Goal: Task Accomplishment & Management: Use online tool/utility

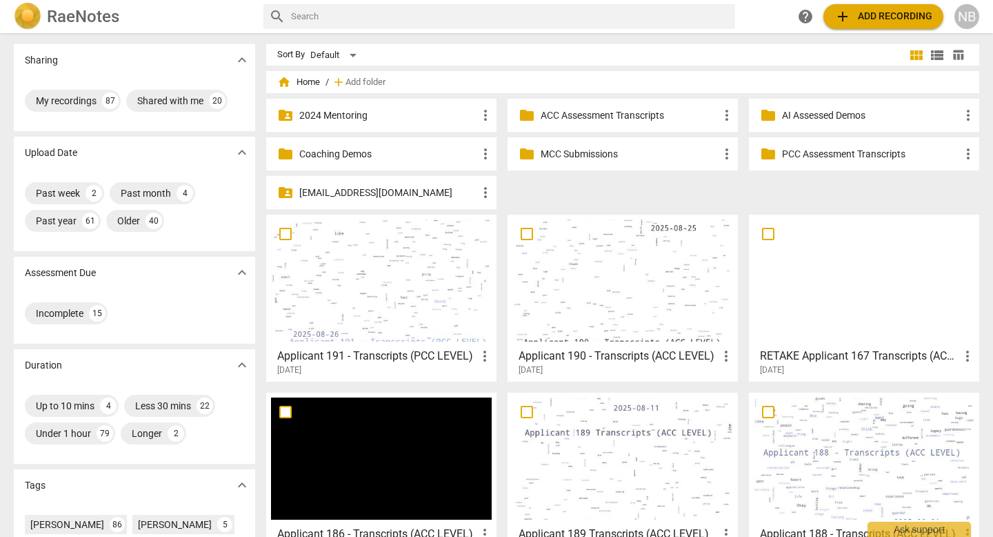
click at [862, 19] on span "add Add recording" at bounding box center [884, 16] width 98 height 17
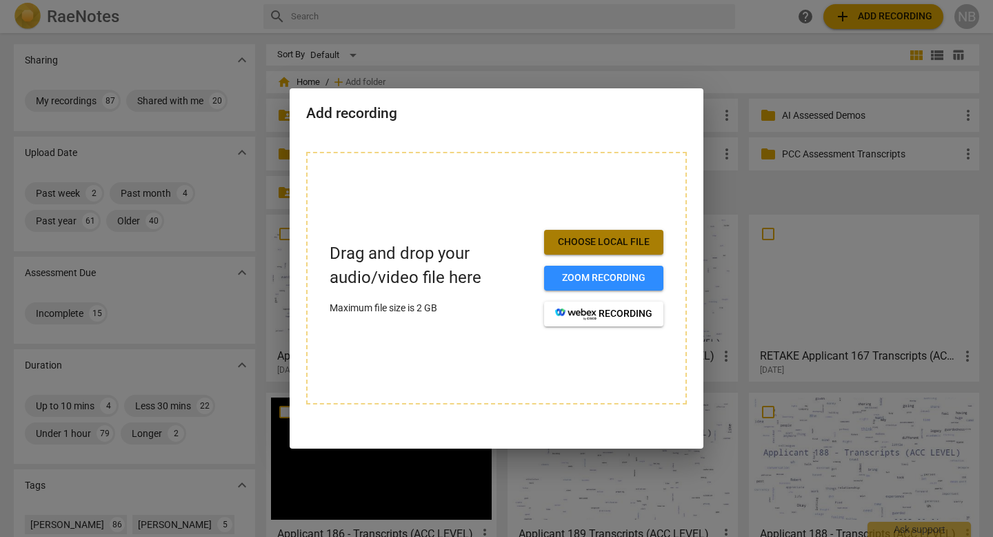
click at [590, 246] on span "Choose local file" at bounding box center [603, 242] width 97 height 14
click at [597, 247] on span "Choose local file" at bounding box center [603, 242] width 97 height 14
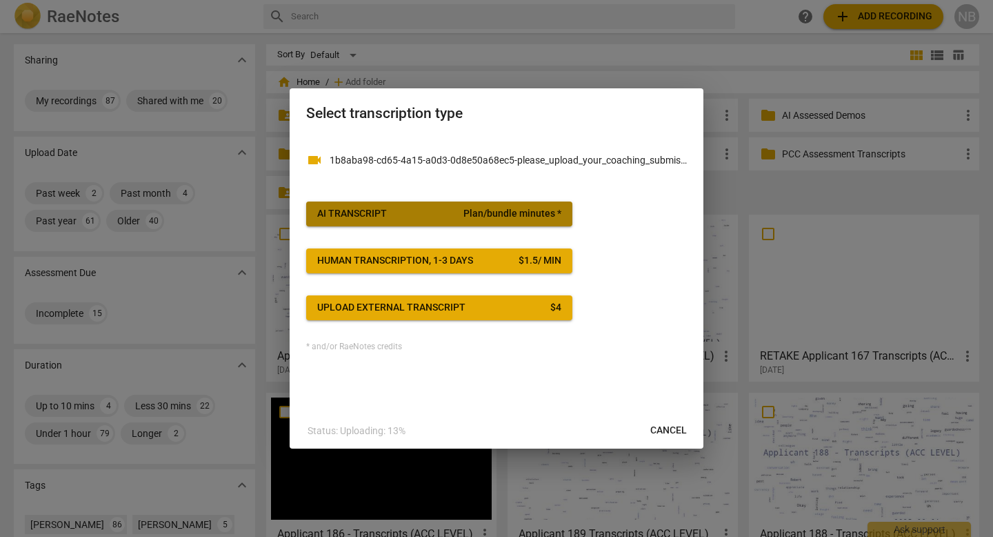
click at [464, 214] on span "AI Transcript Plan/bundle minutes *" at bounding box center [439, 214] width 244 height 14
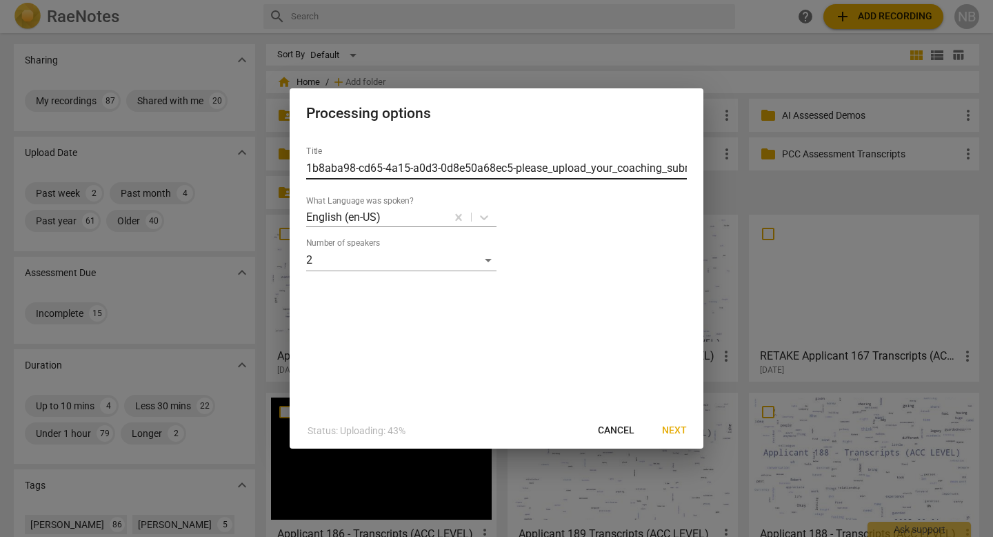
click at [466, 176] on input "1b8aba98-cd65-4a15-a0d3-0d8e50a68ec5-please_upload_your_coaching_submission-(Au…" at bounding box center [496, 168] width 381 height 22
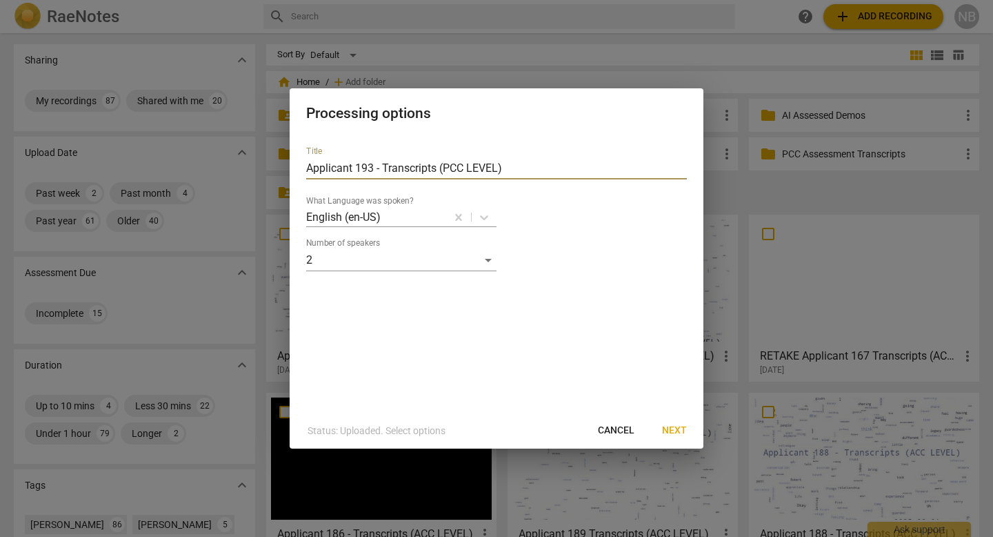
type input "Applicant 193 - Transcripts (PCC LEVEL)"
click at [692, 433] on button "Next" at bounding box center [674, 430] width 47 height 25
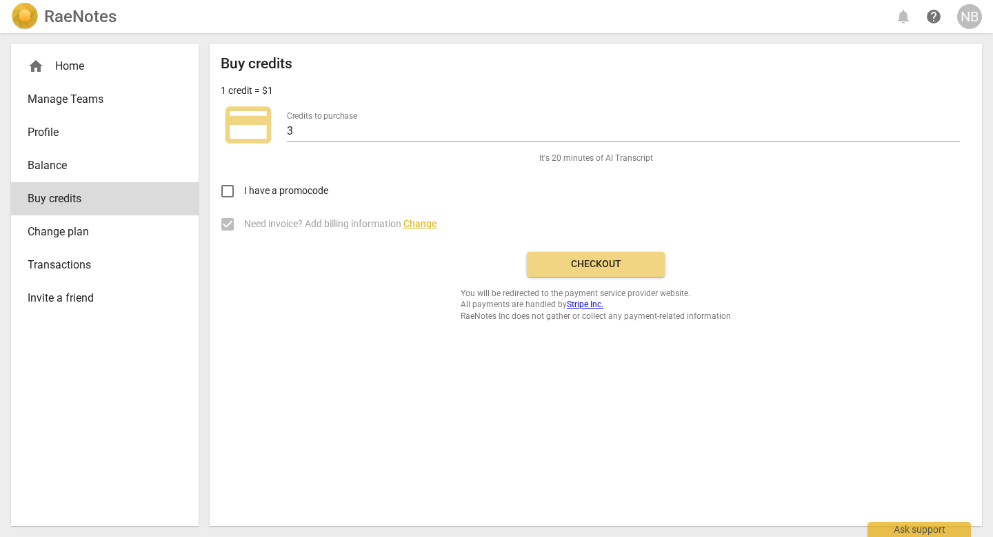
click at [692, 121] on div "Credits to purchase 3" at bounding box center [623, 126] width 673 height 31
drag, startPoint x: 688, startPoint y: 133, endPoint x: 424, endPoint y: 115, distance: 264.8
click at [424, 115] on div "Credits to purchase 3" at bounding box center [623, 126] width 673 height 31
type input "20"
click at [593, 268] on span "Checkout" at bounding box center [596, 264] width 116 height 14
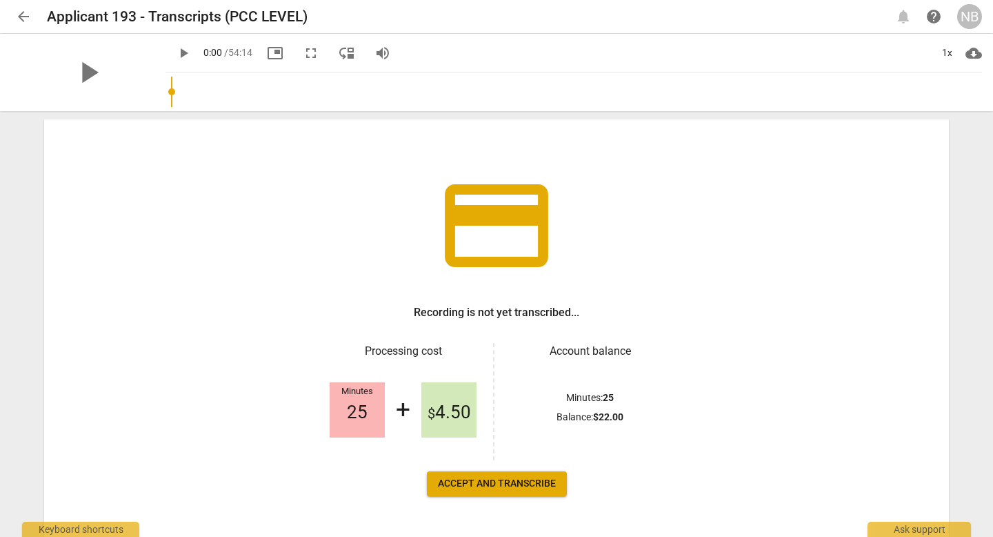
scroll to position [41, 0]
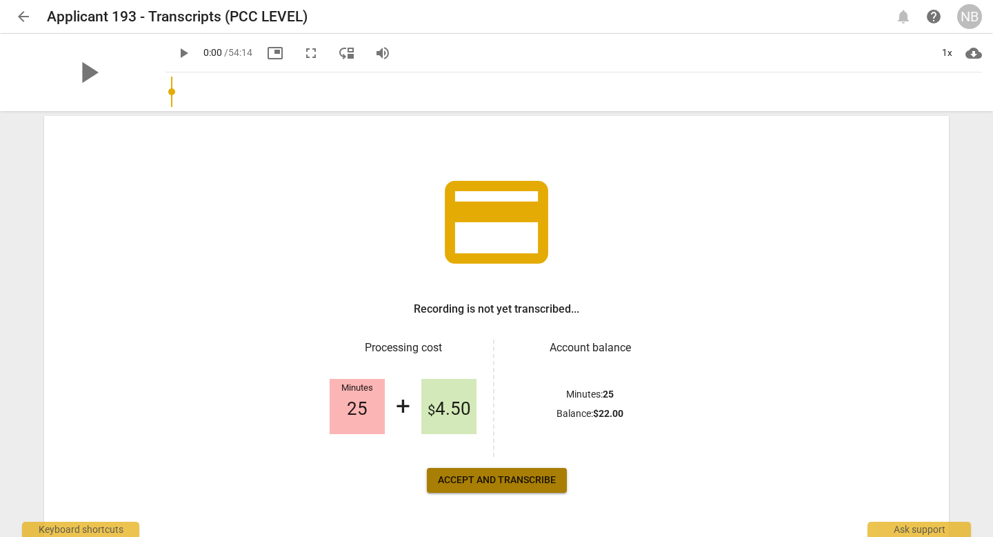
click at [502, 481] on span "Accept and transcribe" at bounding box center [497, 480] width 118 height 14
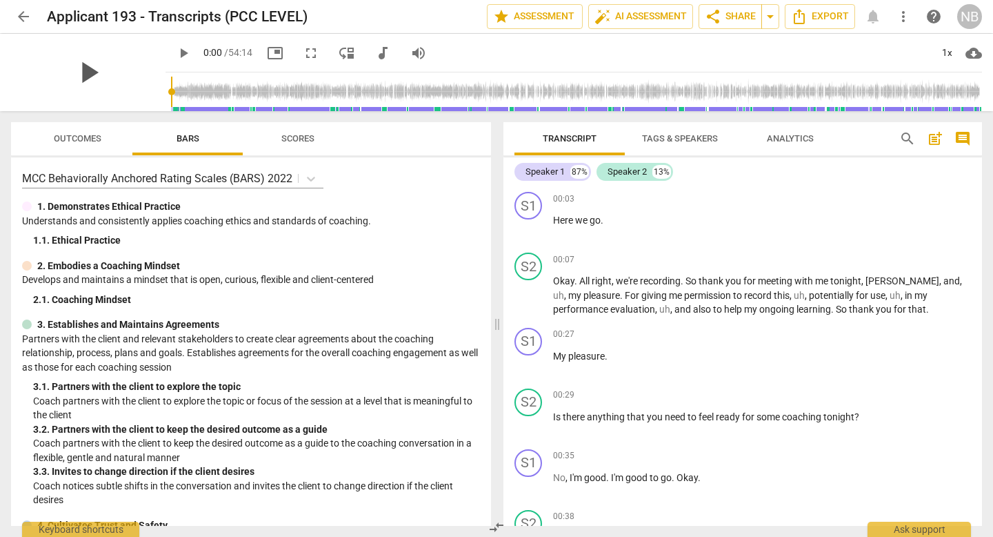
click at [106, 66] on span "play_arrow" at bounding box center [88, 72] width 36 height 36
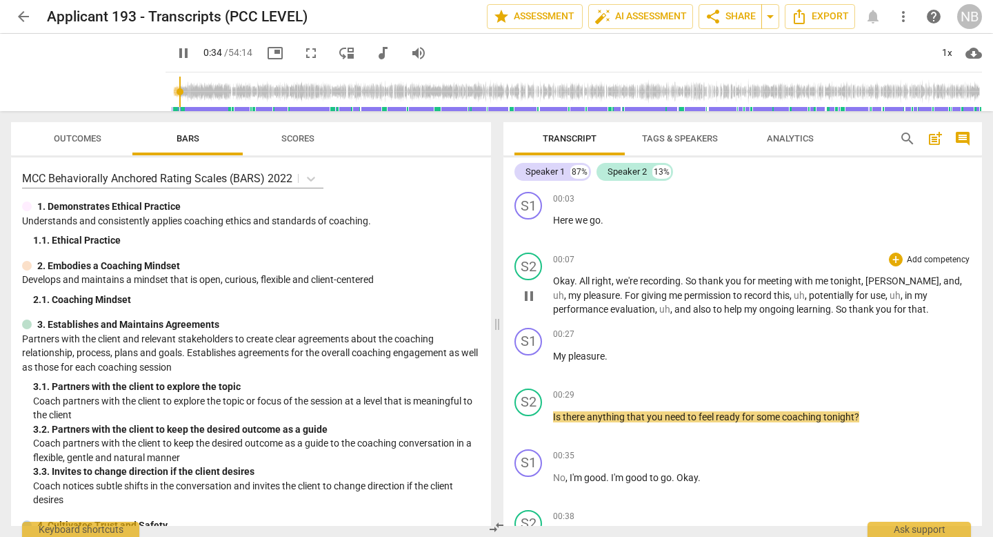
click at [568, 290] on span "," at bounding box center [566, 295] width 4 height 11
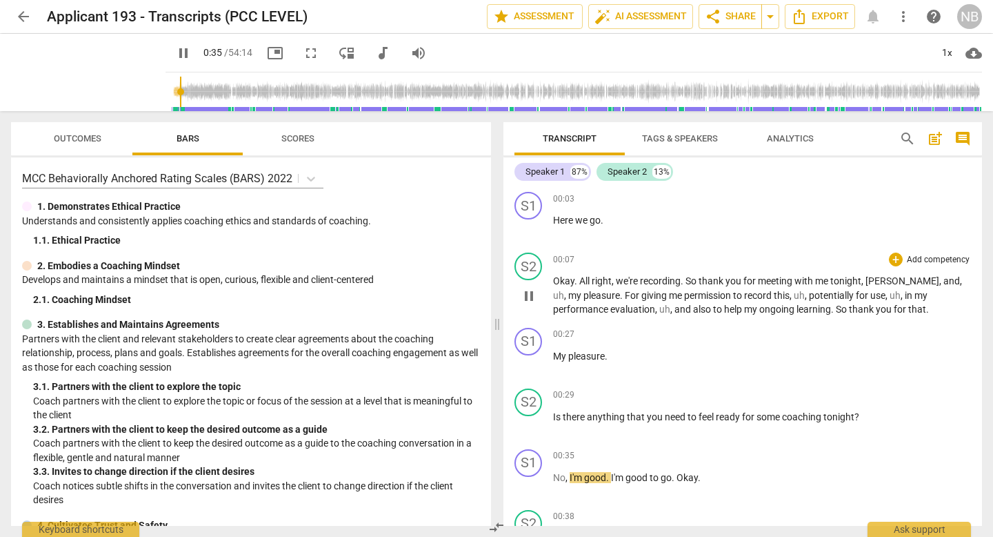
click at [584, 290] on span "my" at bounding box center [575, 295] width 15 height 11
type input "36"
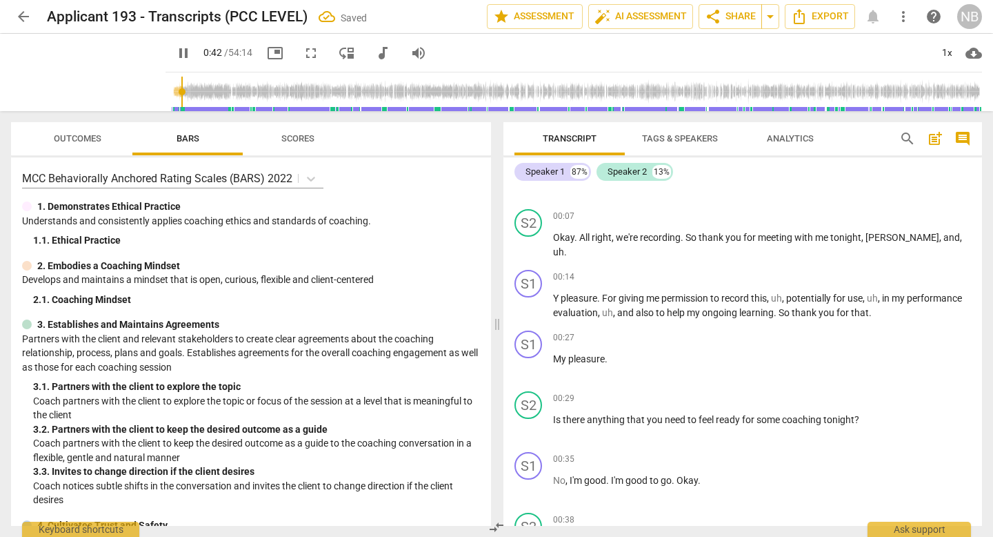
scroll to position [30, 0]
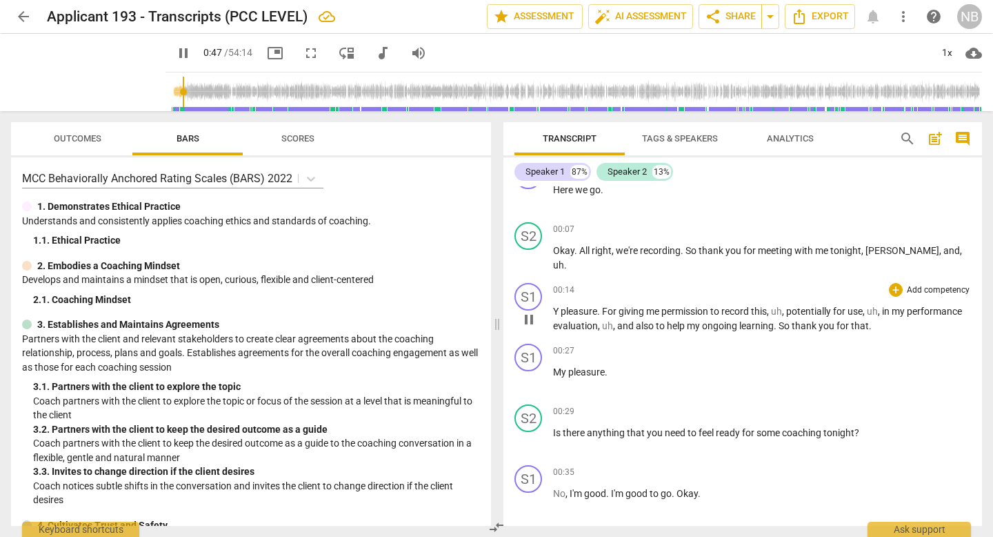
click at [555, 311] on span "Y" at bounding box center [557, 311] width 8 height 11
type input "49"
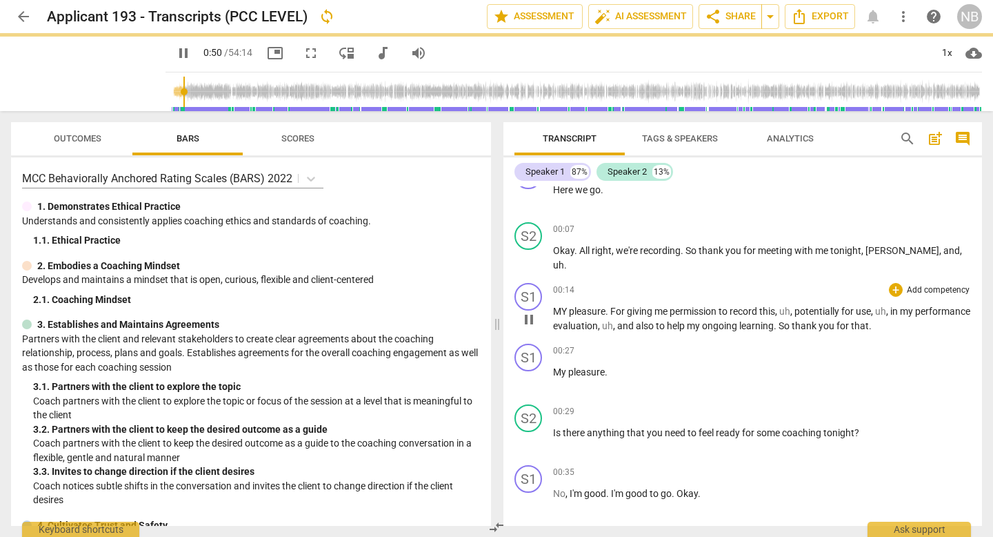
click at [563, 310] on span "MY" at bounding box center [561, 311] width 16 height 11
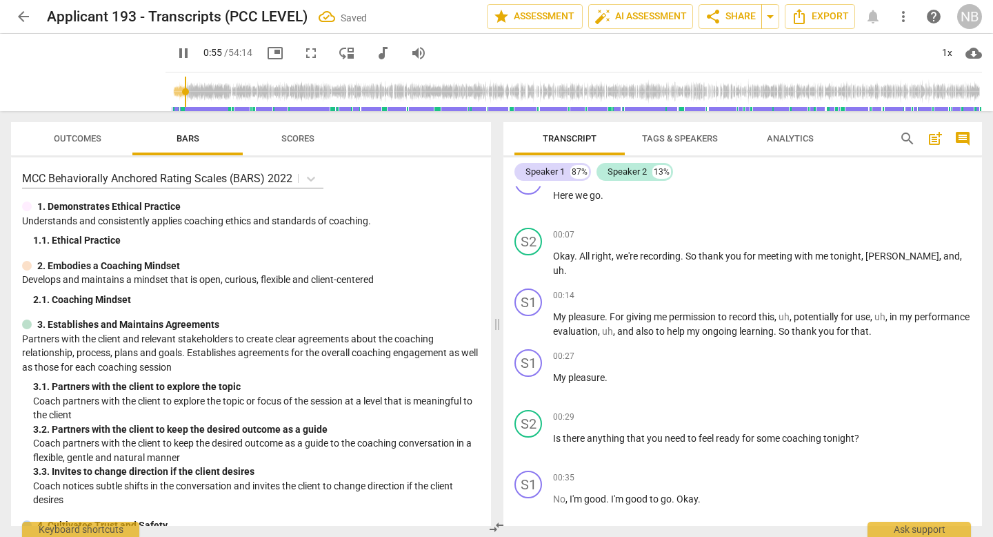
scroll to position [0, 0]
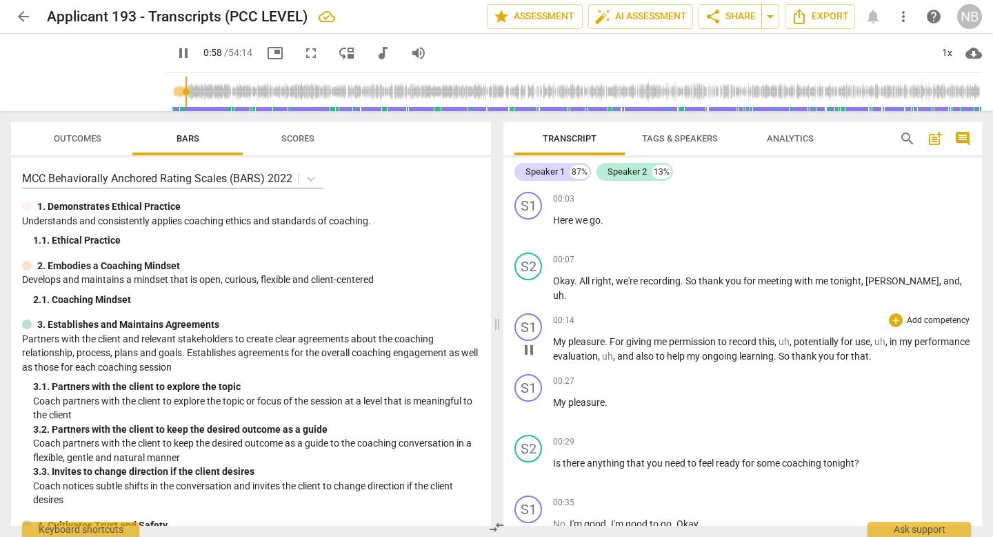
click at [611, 339] on span "For" at bounding box center [618, 341] width 17 height 11
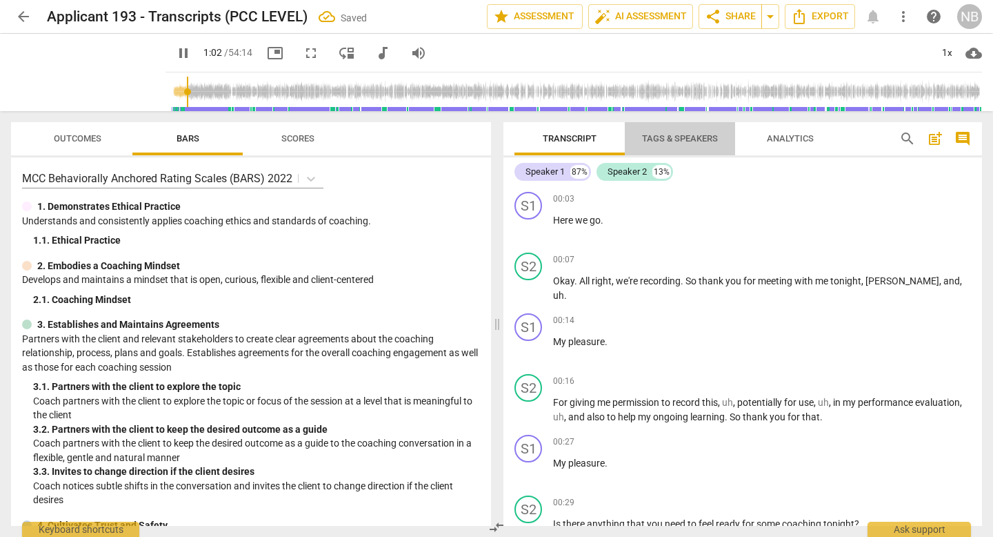
click at [682, 145] on span "Tags & Speakers" at bounding box center [680, 139] width 109 height 19
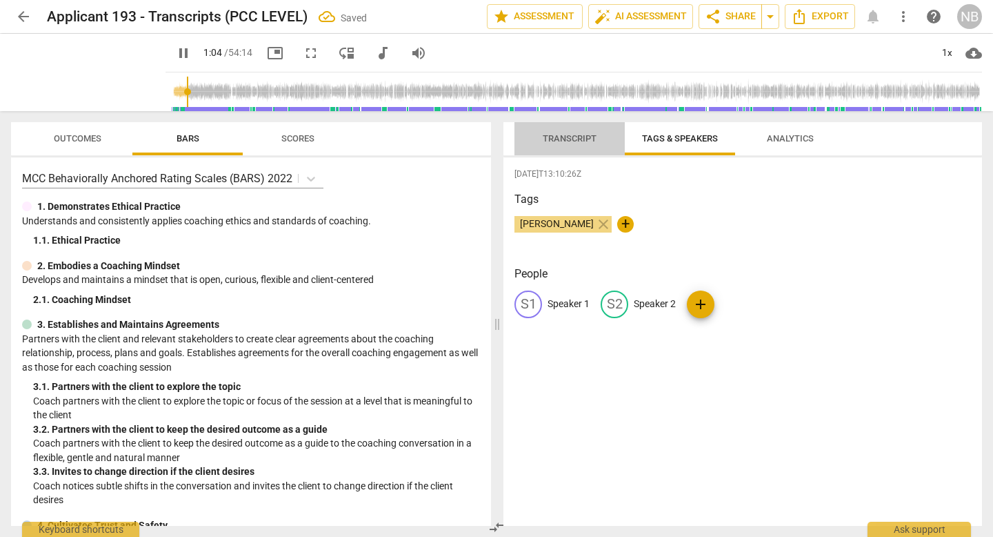
click at [575, 134] on span "Transcript" at bounding box center [570, 138] width 54 height 10
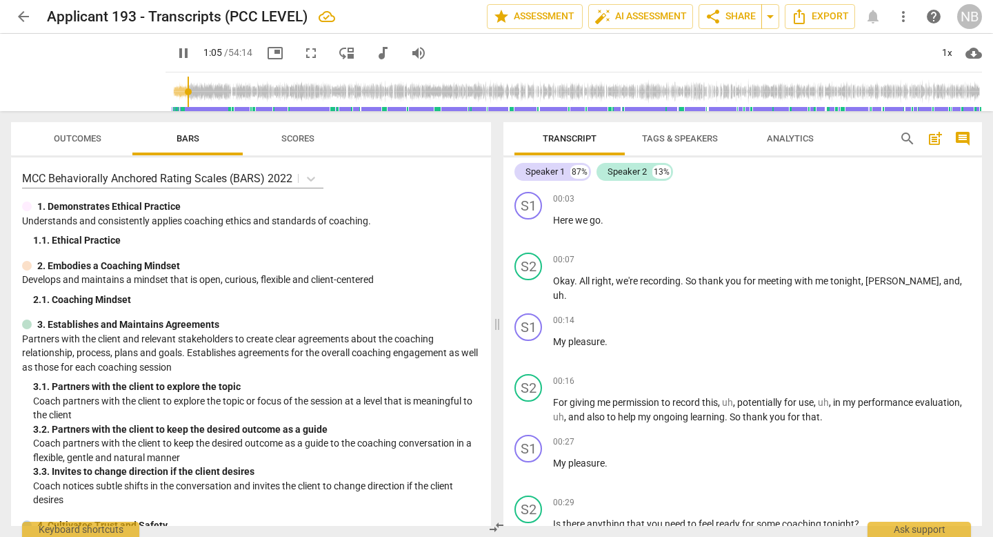
scroll to position [770, 0]
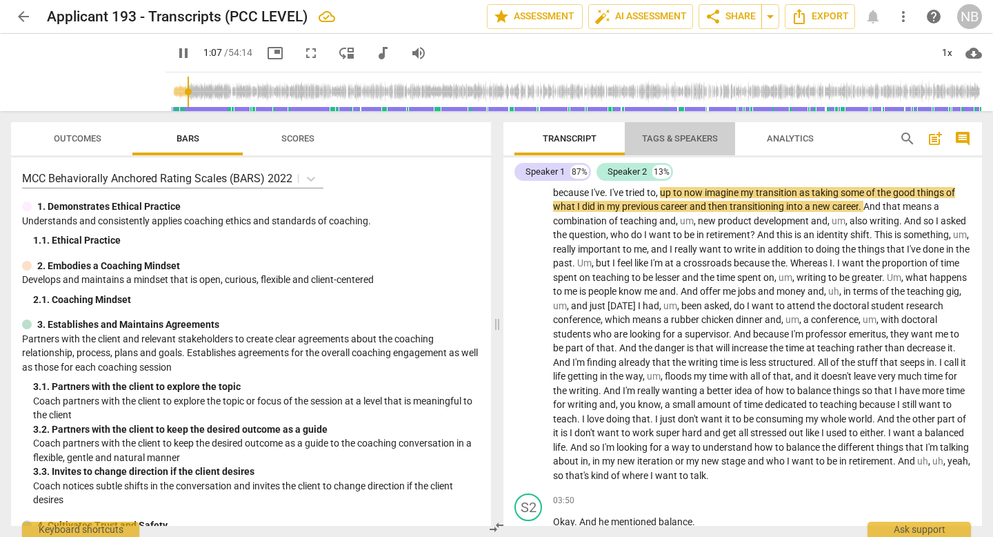
click at [654, 134] on span "Tags & Speakers" at bounding box center [680, 138] width 76 height 10
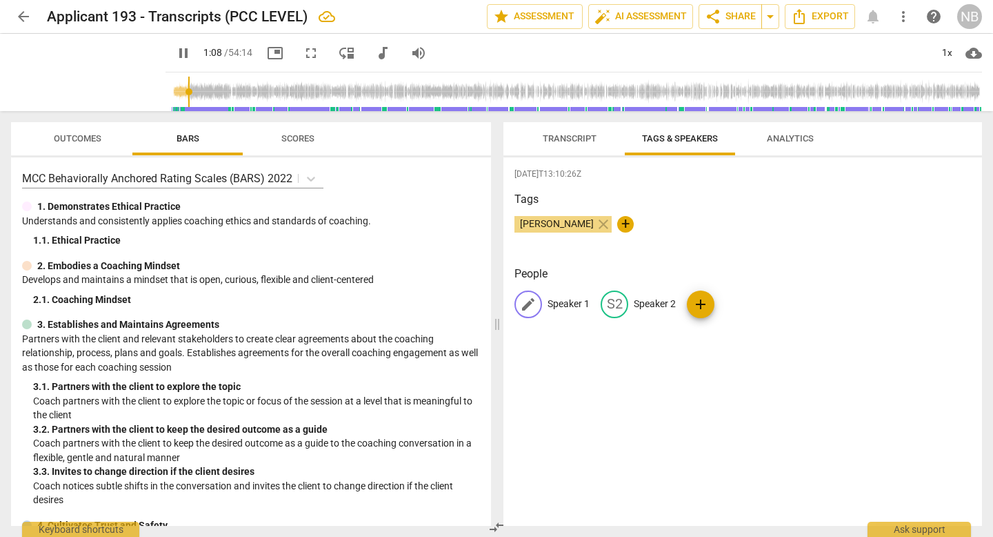
click at [557, 300] on p "Speaker 1" at bounding box center [569, 304] width 42 height 14
type input "69"
type input "C"
type input "69"
type input "Cli"
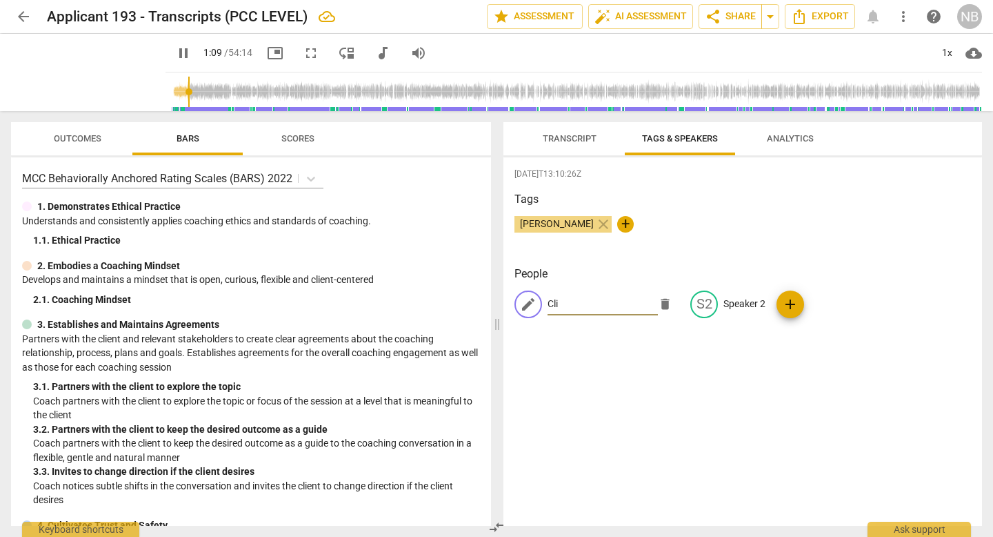
type input "70"
type input "Clien"
type input "70"
type input "Client"
type input "71"
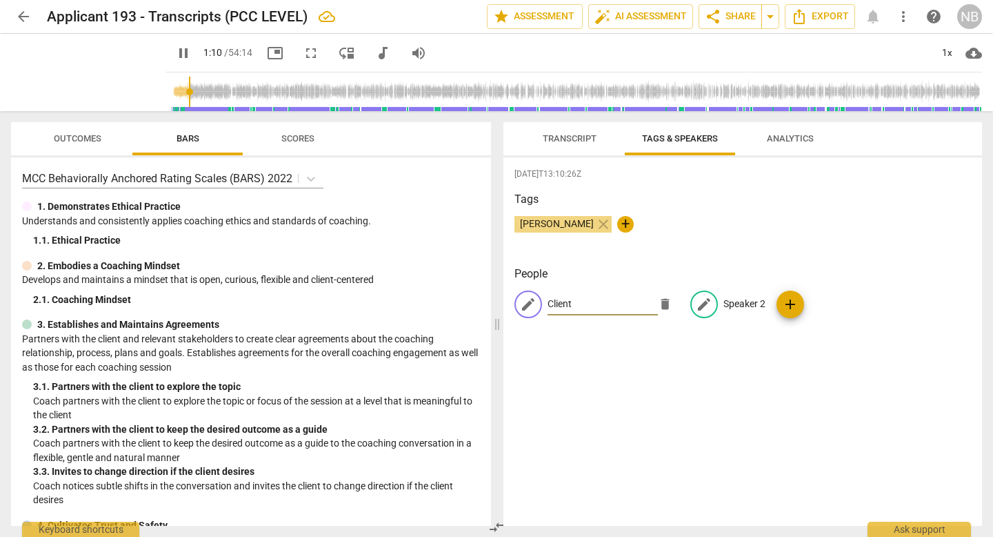
type input "Client"
click at [740, 300] on p "Speaker 2" at bounding box center [745, 304] width 42 height 14
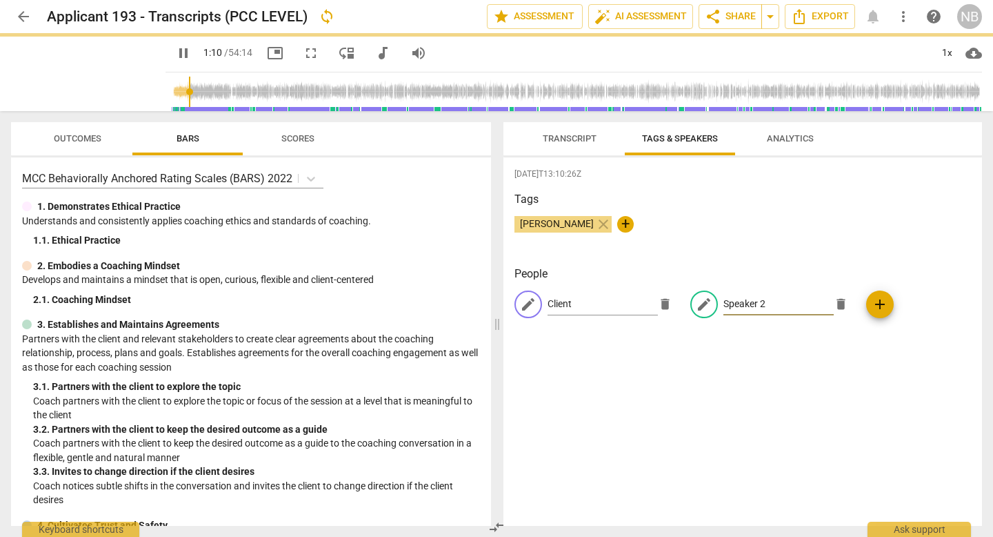
type input "71"
type input "Co"
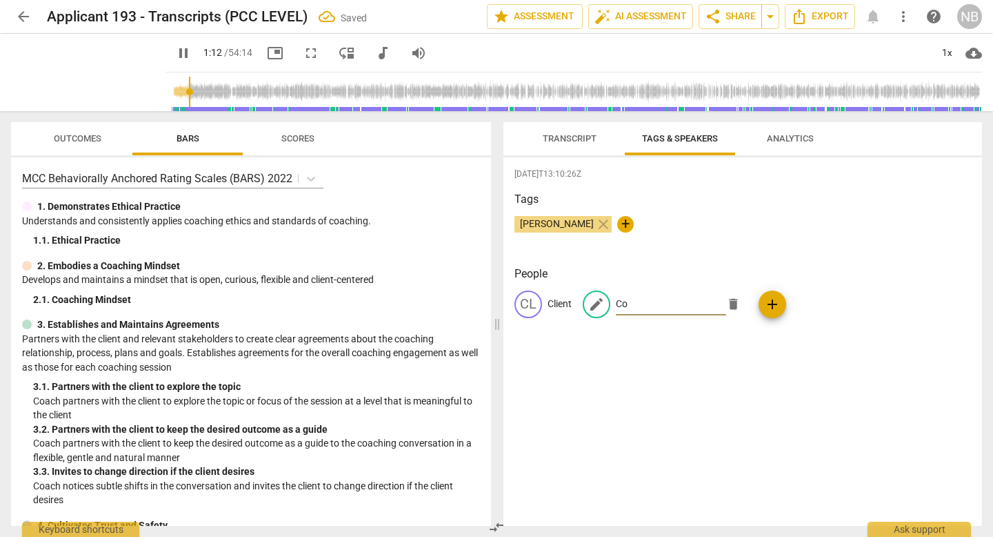
type input "73"
type input "Coa"
type input "73"
type input "Coac"
type input "73"
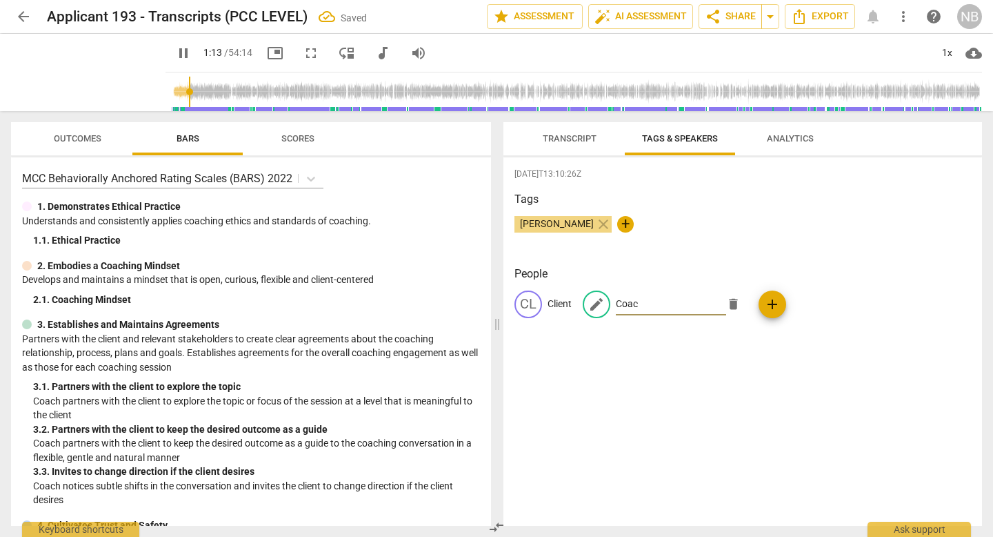
type input "Coach"
type input "76"
type input "Coach"
click at [828, 26] on button "Export" at bounding box center [820, 16] width 70 height 25
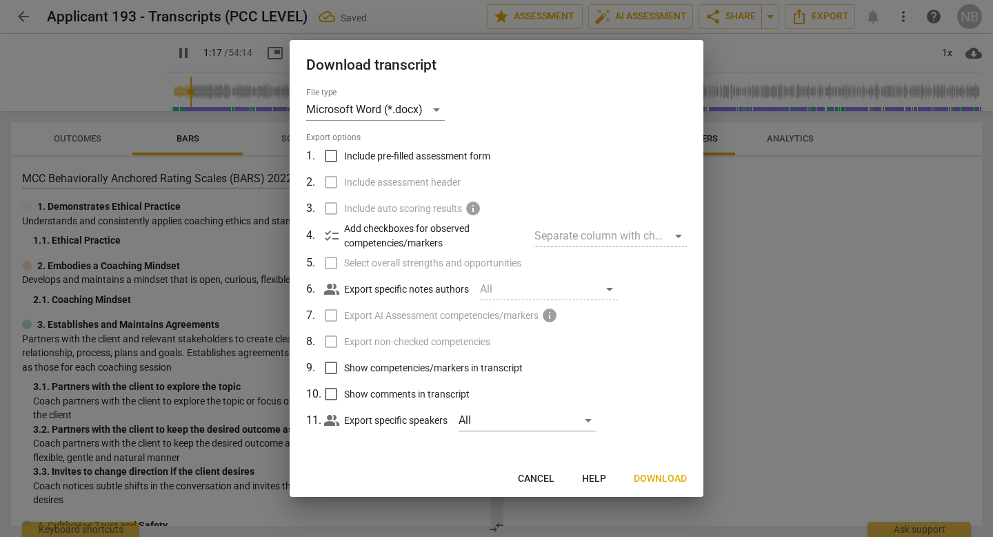
click at [647, 482] on span "Download" at bounding box center [660, 479] width 53 height 14
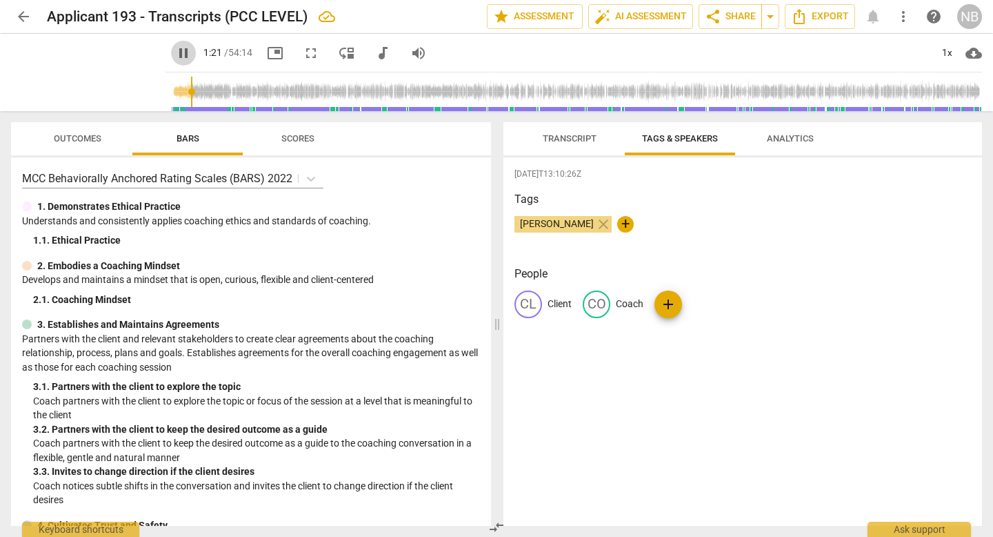
click at [192, 52] on span "pause" at bounding box center [183, 53] width 17 height 17
type input "81"
click at [753, 19] on span "share Share" at bounding box center [730, 16] width 51 height 17
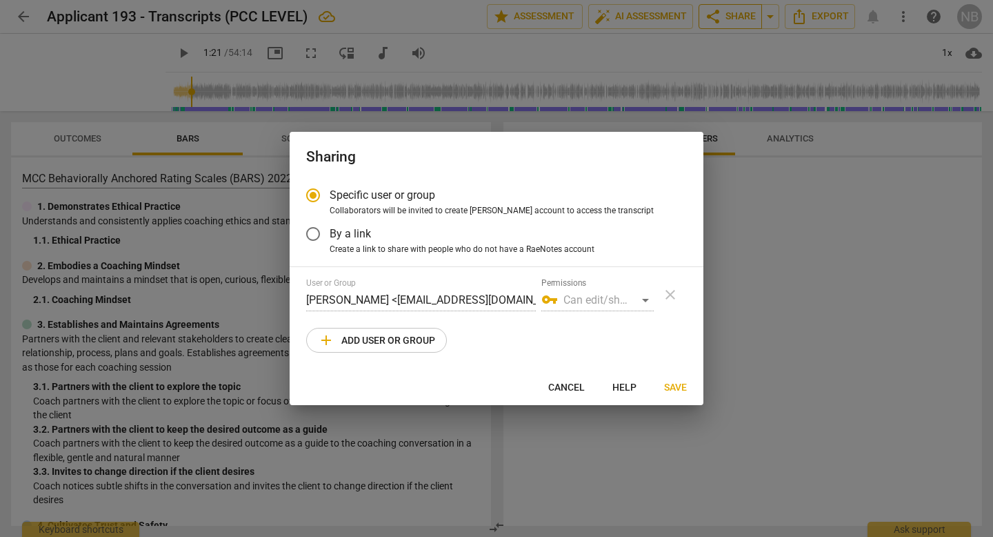
radio input "false"
click at [344, 235] on span "By a link" at bounding box center [350, 234] width 41 height 16
click at [330, 235] on input "By a link" at bounding box center [313, 233] width 33 height 33
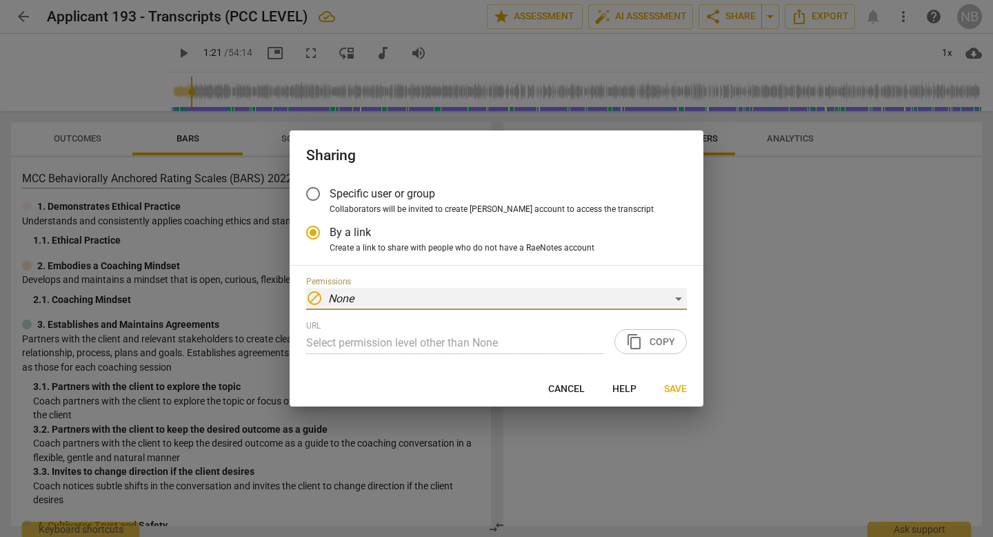
click at [340, 306] on div "block None" at bounding box center [496, 299] width 381 height 22
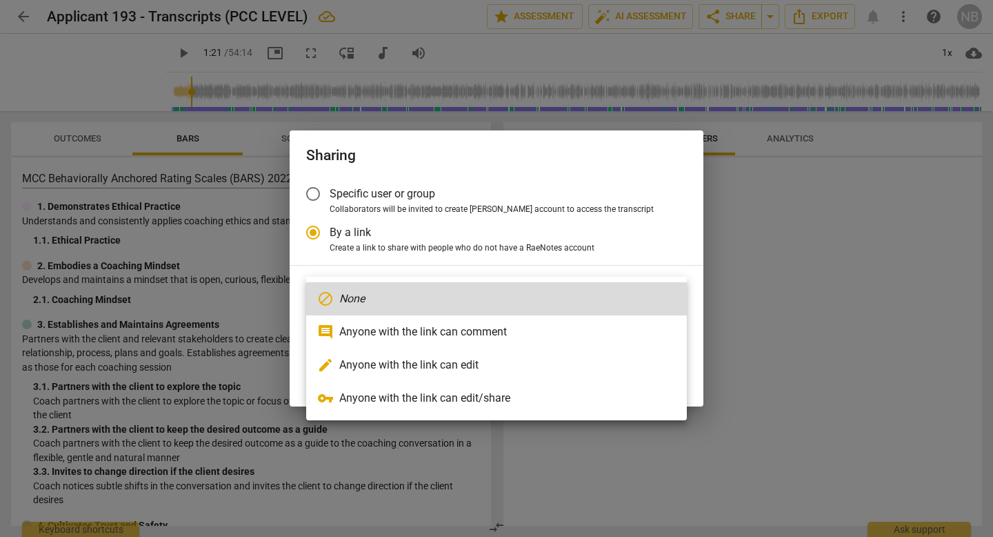
click at [342, 408] on li "vpn_key Anyone with the link can edit/share" at bounding box center [496, 397] width 381 height 33
radio input "false"
type input "[URL][DOMAIN_NAME]"
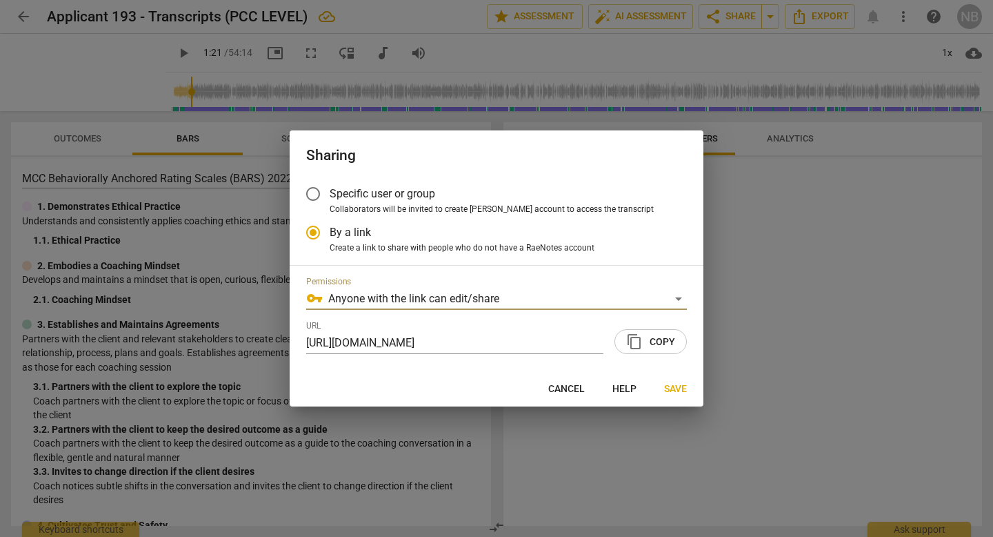
click at [648, 339] on span "content_copy Copy" at bounding box center [650, 341] width 49 height 17
click at [355, 190] on span "Specific user or group" at bounding box center [383, 194] width 106 height 16
click at [330, 190] on input "Specific user or group" at bounding box center [313, 193] width 33 height 33
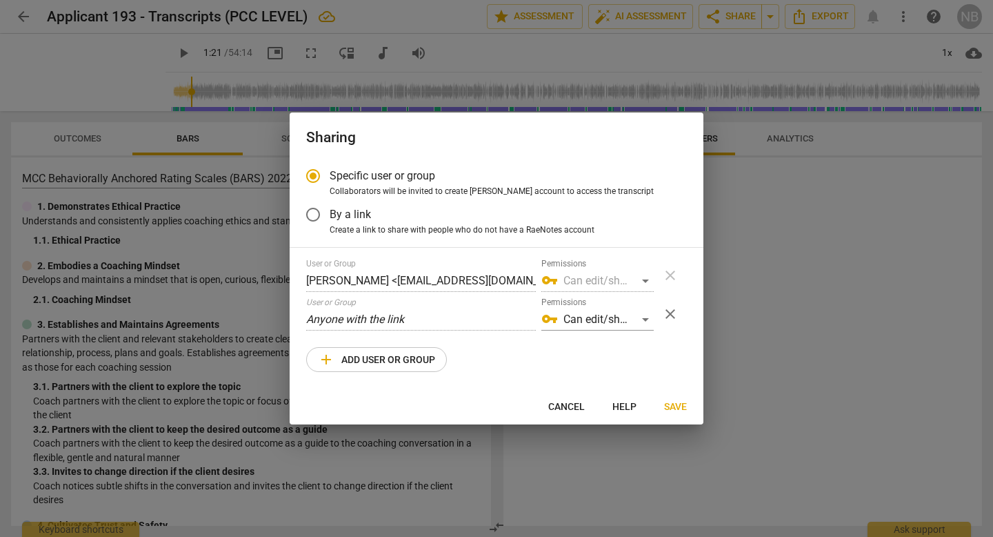
click at [363, 350] on button "add Add user or group" at bounding box center [376, 359] width 141 height 25
radio input "false"
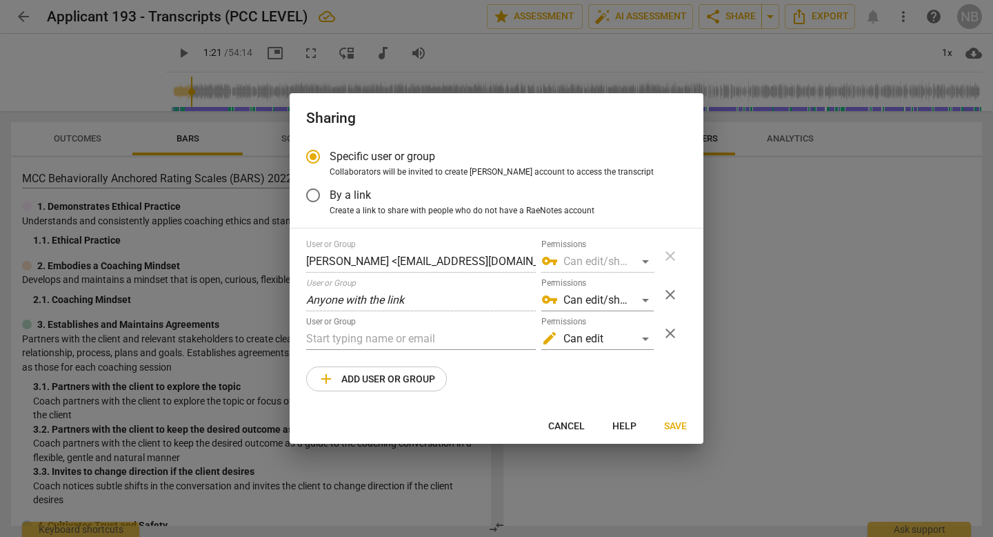
click at [381, 326] on div "User or Group" at bounding box center [421, 333] width 230 height 33
click at [377, 332] on input "text" at bounding box center [421, 339] width 230 height 22
click at [388, 359] on div "User or Group [PERSON_NAME] <[EMAIL_ADDRESS][DOMAIN_NAME]> Permissions vpn_key …" at bounding box center [496, 315] width 381 height 152
click at [383, 344] on input "cate@coac" at bounding box center [421, 339] width 230 height 22
type input "[EMAIL_ADDRESS][DOMAIN_NAME]"
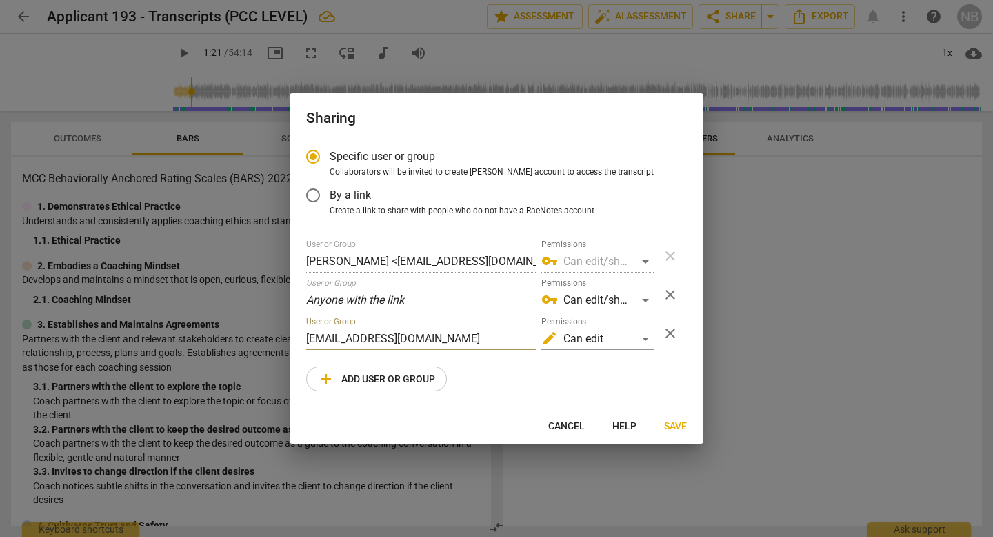
click at [364, 371] on span "add Add user or group" at bounding box center [376, 378] width 117 height 17
radio input "false"
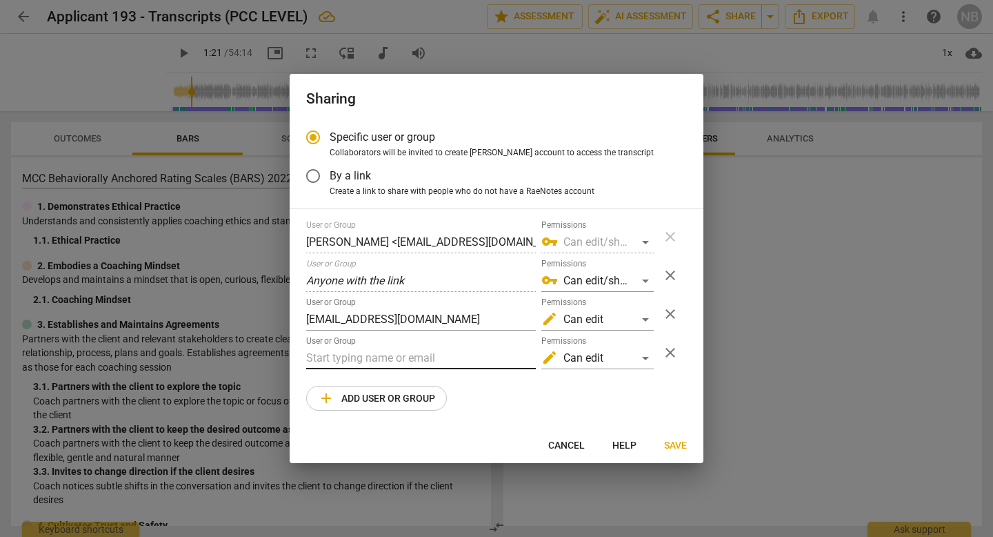
click at [377, 350] on input "text" at bounding box center [421, 358] width 230 height 22
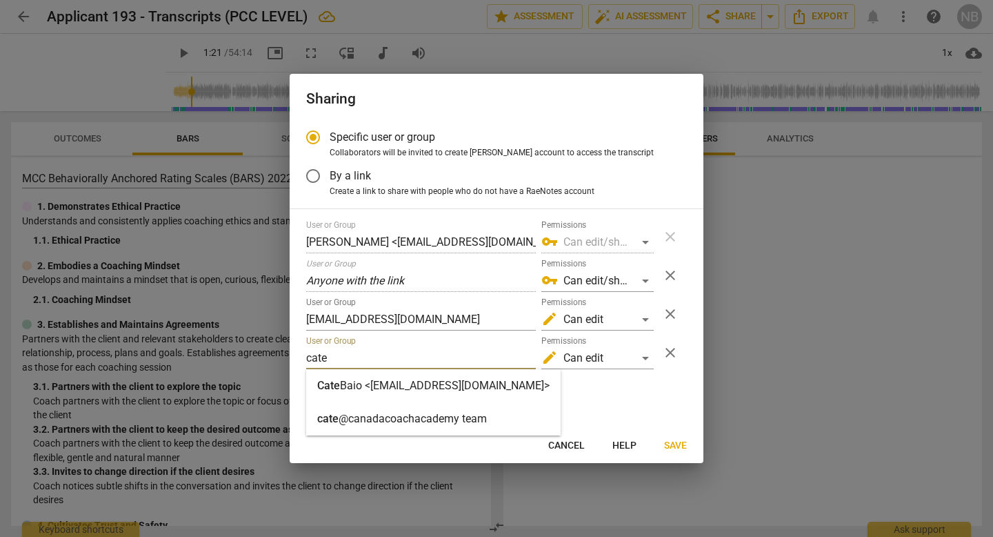
type input "cate"
click at [419, 387] on strong "Baio <[EMAIL_ADDRESS][DOMAIN_NAME]>" at bounding box center [445, 385] width 210 height 13
radio input "false"
type input "[PERSON_NAME] <[PERSON_NAME][EMAIL_ADDRESS][DOMAIN_NAME]>"
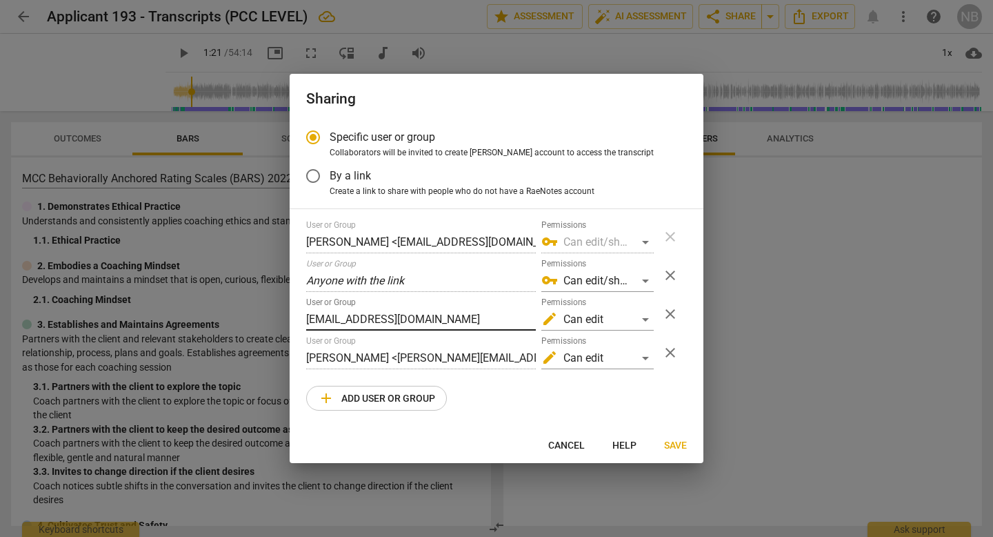
click at [448, 317] on input "[EMAIL_ADDRESS][DOMAIN_NAME]" at bounding box center [421, 319] width 230 height 22
click at [666, 442] on span "Save" at bounding box center [675, 446] width 23 height 14
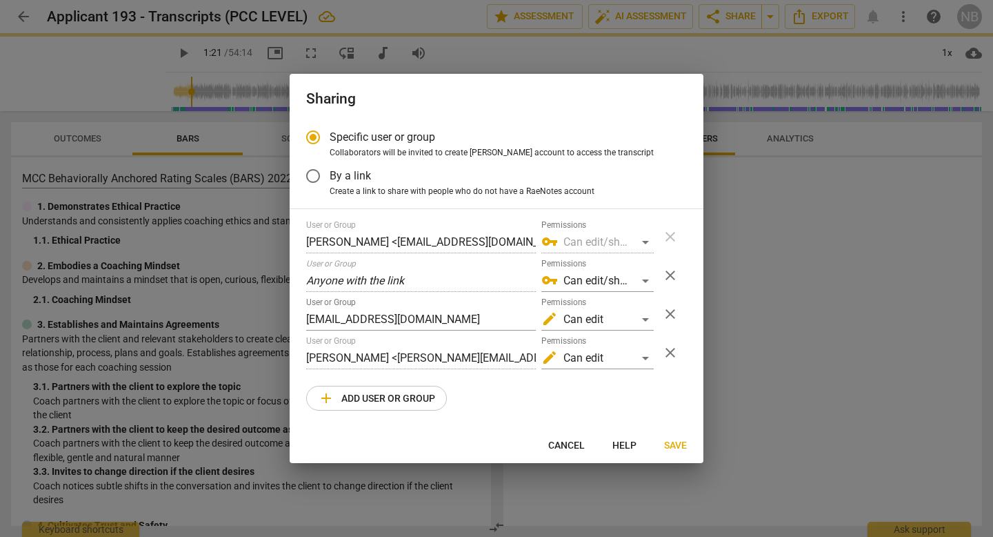
radio input "false"
type input "[PERSON_NAME] <[PERSON_NAME][EMAIL_ADDRESS][DOMAIN_NAME]>"
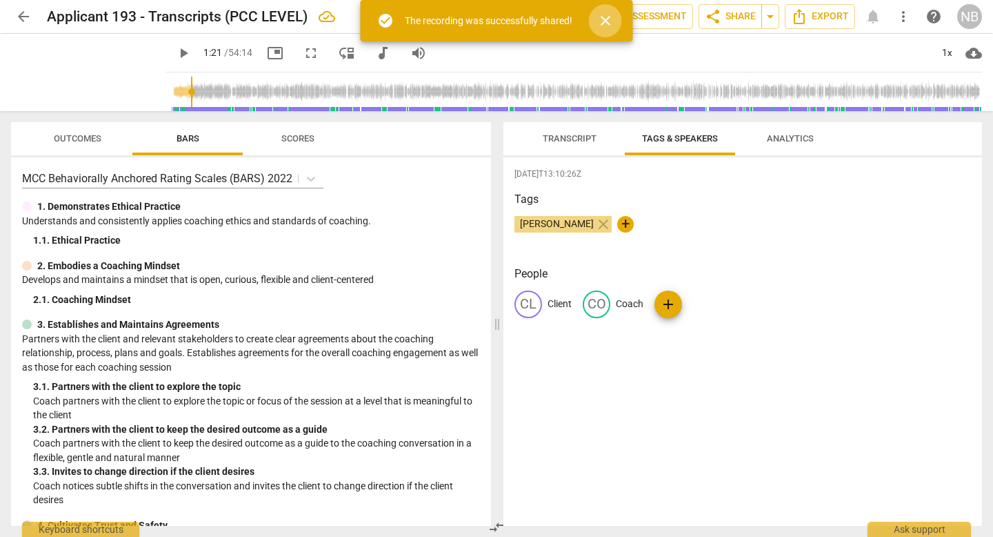
click at [606, 14] on span "close" at bounding box center [605, 20] width 17 height 17
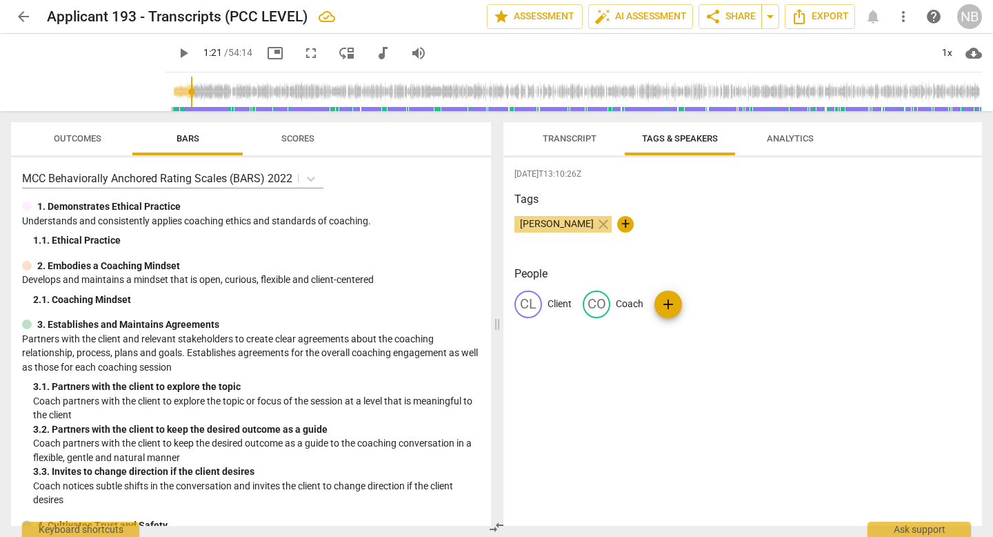
click at [26, 14] on span "arrow_back" at bounding box center [23, 16] width 17 height 17
